Goal: Information Seeking & Learning: Understand process/instructions

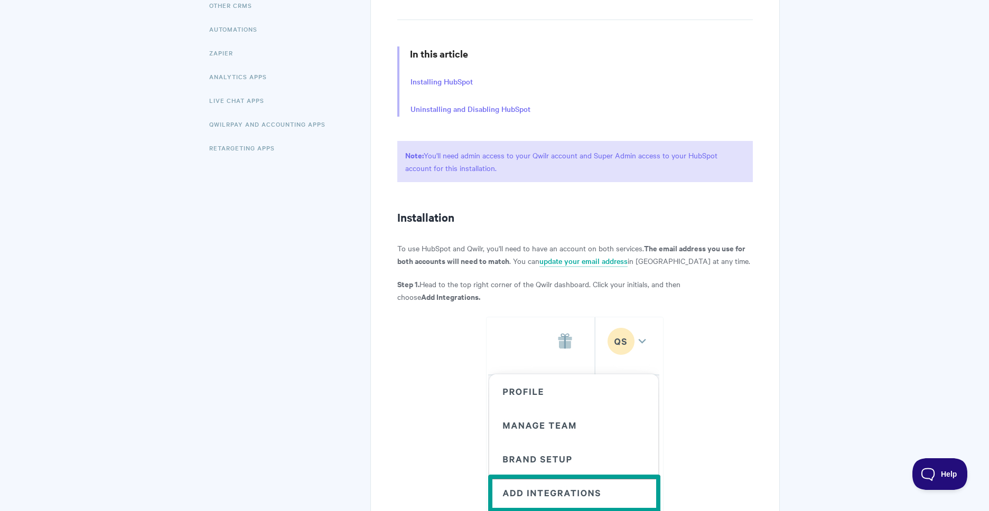
scroll to position [253, 0]
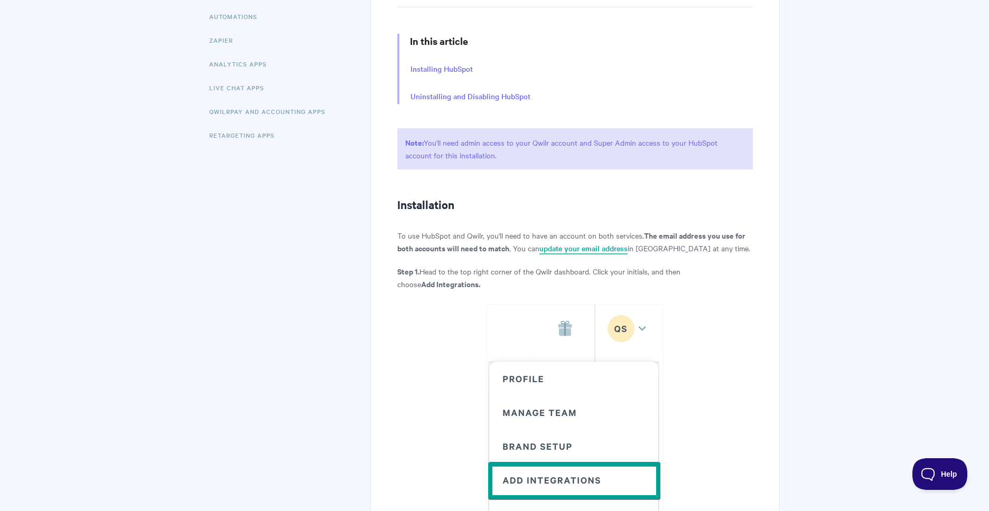
click at [604, 249] on link "update your email address" at bounding box center [583, 249] width 88 height 12
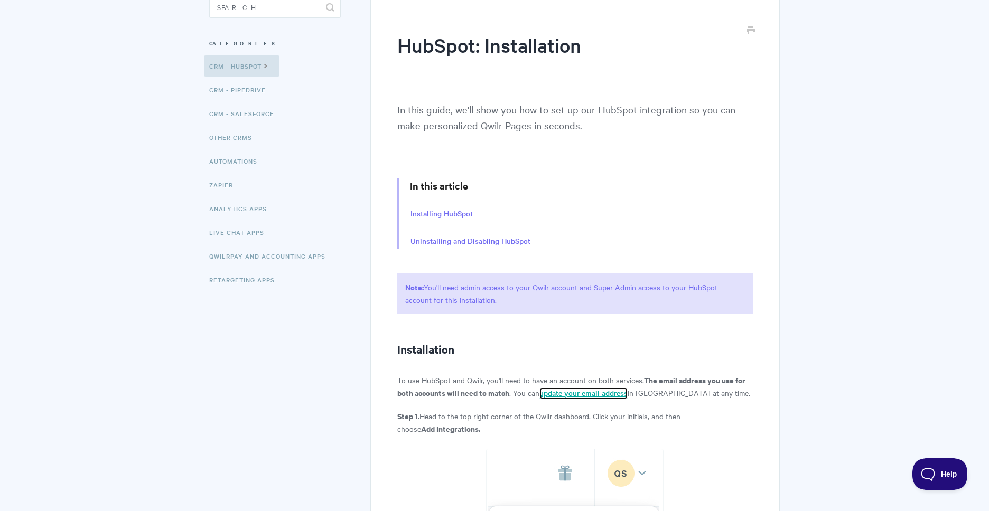
scroll to position [0, 0]
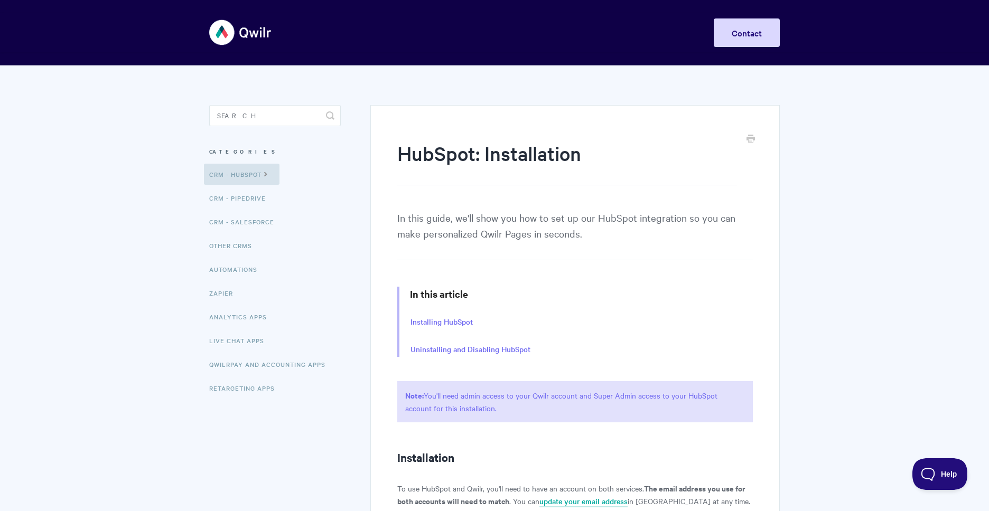
click at [222, 34] on img at bounding box center [240, 33] width 63 height 40
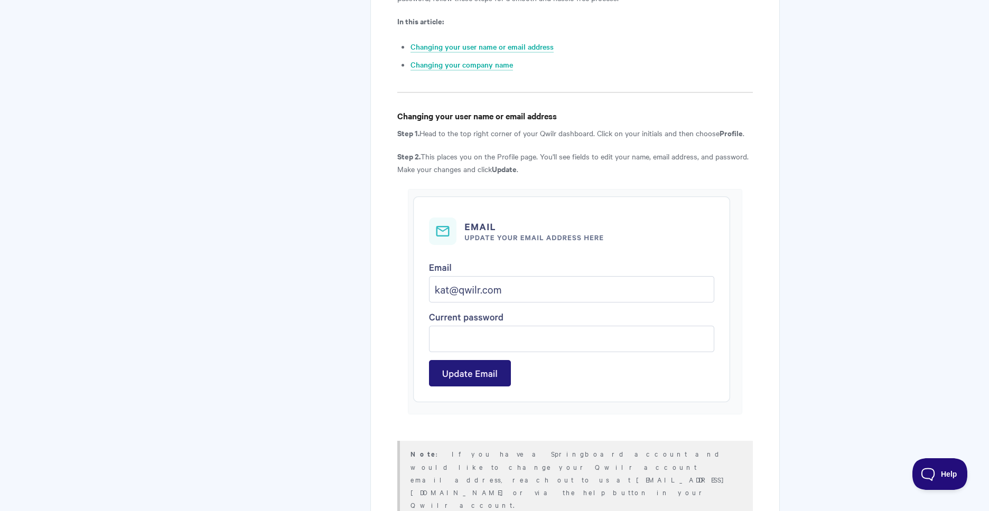
scroll to position [323, 0]
